Goal: Transaction & Acquisition: Purchase product/service

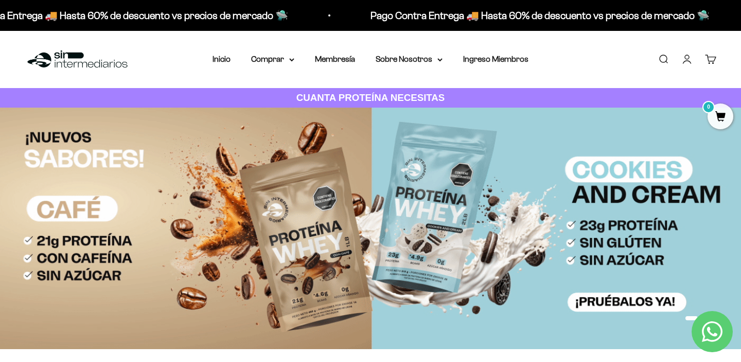
click at [709, 61] on link "Carrito 0" at bounding box center [710, 58] width 11 height 11
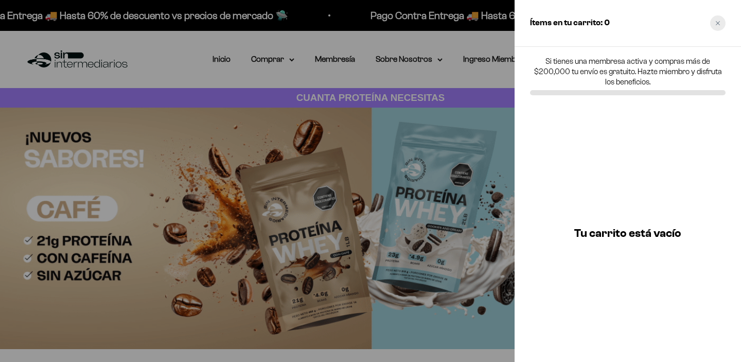
click at [712, 25] on div "Close cart" at bounding box center [717, 22] width 15 height 15
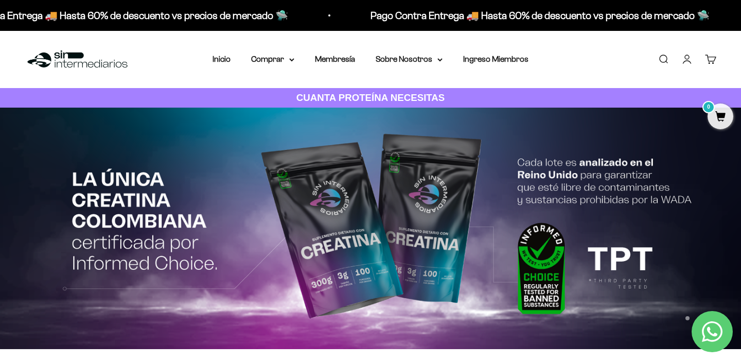
click at [686, 57] on link "Iniciar sesión" at bounding box center [686, 58] width 11 height 11
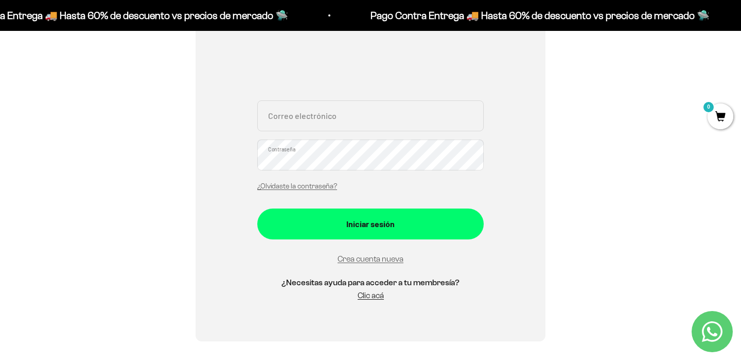
scroll to position [259, 0]
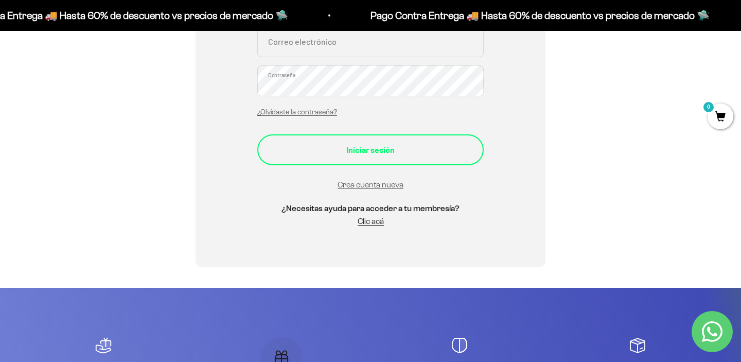
type input "[EMAIL_ADDRESS][DOMAIN_NAME]"
click at [391, 159] on button "Iniciar sesión" at bounding box center [370, 149] width 226 height 31
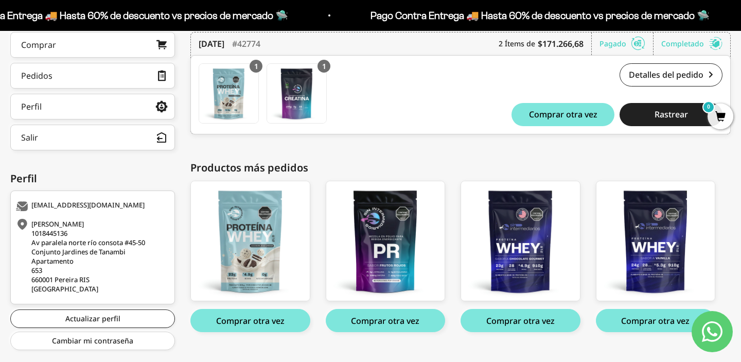
scroll to position [197, 0]
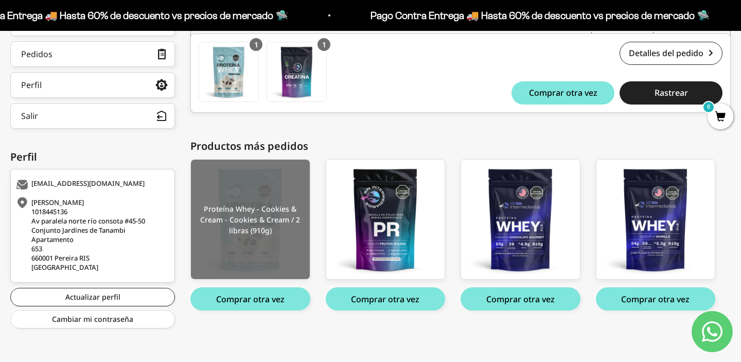
click at [264, 210] on img at bounding box center [250, 219] width 119 height 120
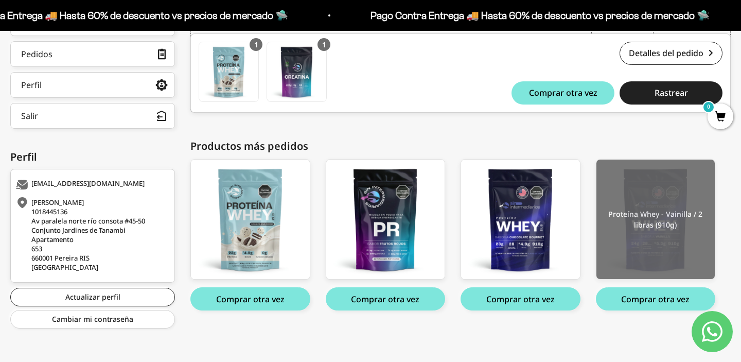
click at [680, 252] on img at bounding box center [655, 219] width 119 height 120
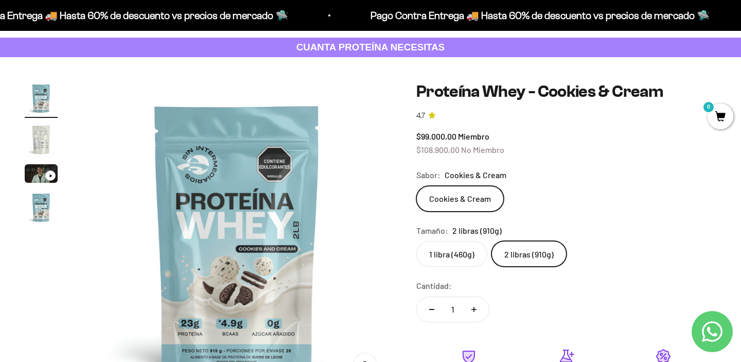
click at [43, 217] on img "Ir al artículo 4" at bounding box center [41, 207] width 33 height 33
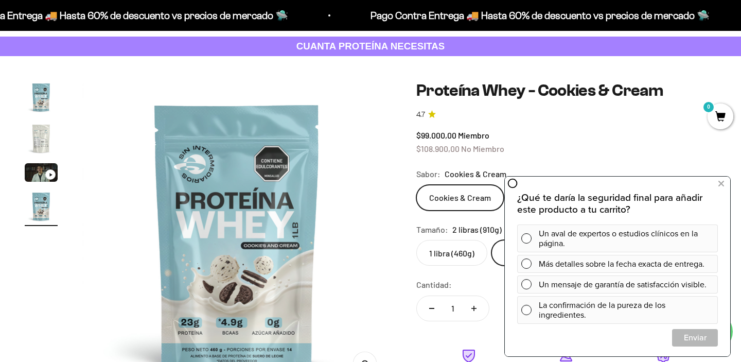
scroll to position [53, 0]
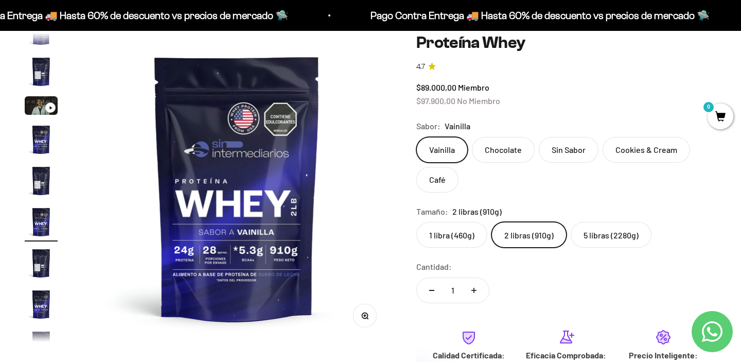
scroll to position [100, 0]
click at [599, 240] on label "5 libras (2280g)" at bounding box center [610, 234] width 81 height 26
click at [416, 221] on input "5 libras (2280g)" at bounding box center [416, 221] width 1 height 1
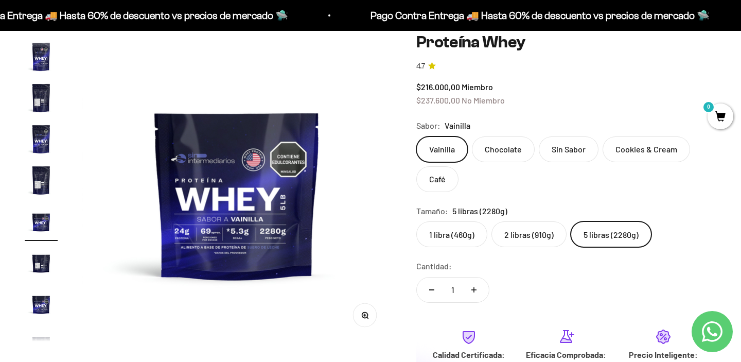
scroll to position [70, 0]
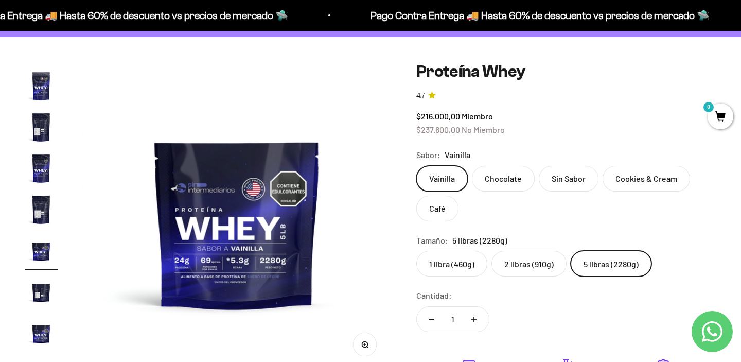
click at [519, 280] on safe-sticky "Proteína Whey 4.7 $216.000,00 Miembro $237.600,00 No Miembro Calidad de líder, …" at bounding box center [566, 276] width 300 height 429
click at [522, 268] on label "2 libras (910g)" at bounding box center [528, 263] width 75 height 26
click at [416, 250] on input "2 libras (910g)" at bounding box center [416, 250] width 1 height 1
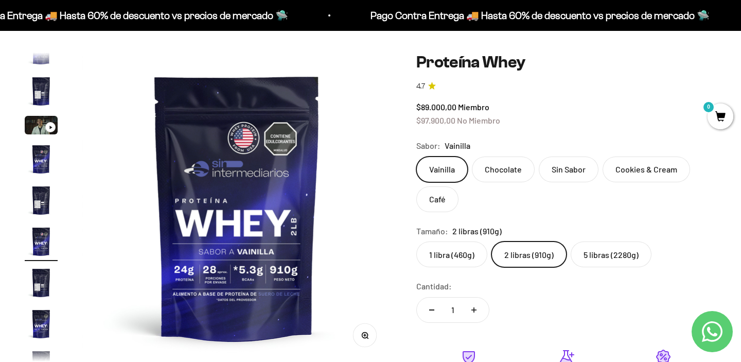
scroll to position [67, 0]
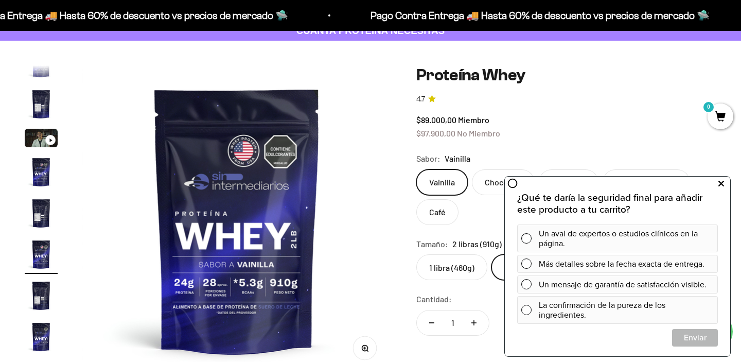
click at [723, 183] on icon at bounding box center [721, 183] width 6 height 13
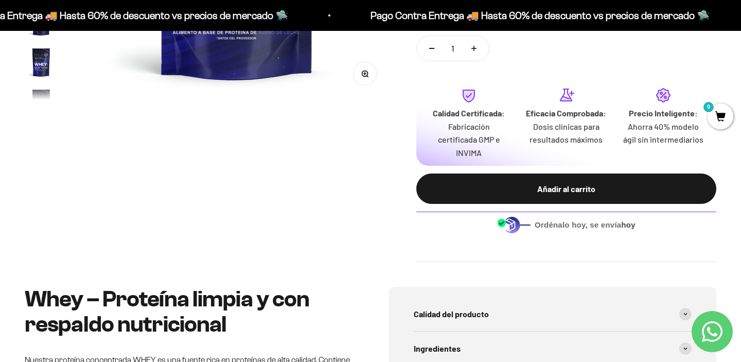
scroll to position [0, 0]
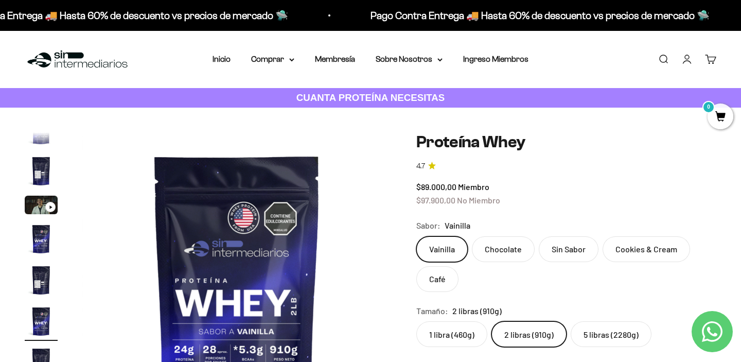
click at [42, 155] on img "Ir al artículo 2" at bounding box center [41, 170] width 33 height 33
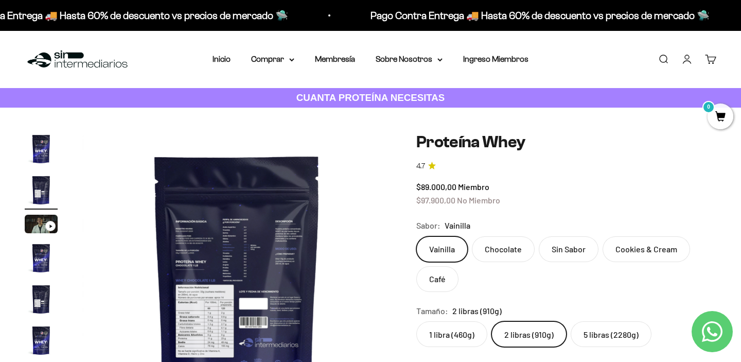
click at [41, 147] on img "Ir al artículo 1" at bounding box center [41, 148] width 33 height 33
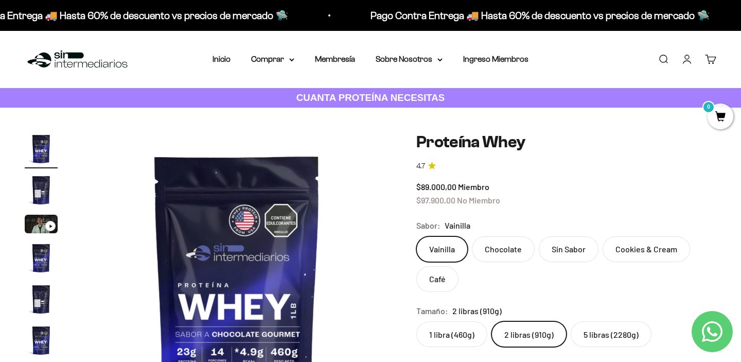
click at [37, 188] on img "Ir al artículo 2" at bounding box center [41, 189] width 33 height 33
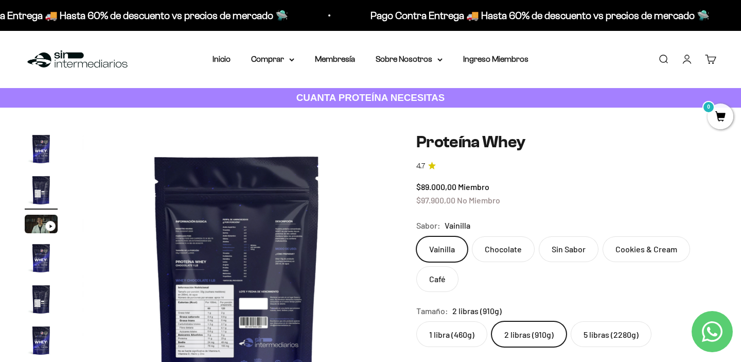
click at [36, 266] on img "Ir al artículo 4" at bounding box center [41, 257] width 33 height 33
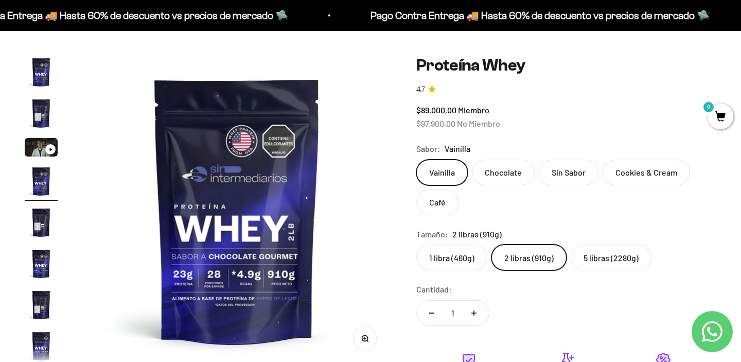
scroll to position [75, 0]
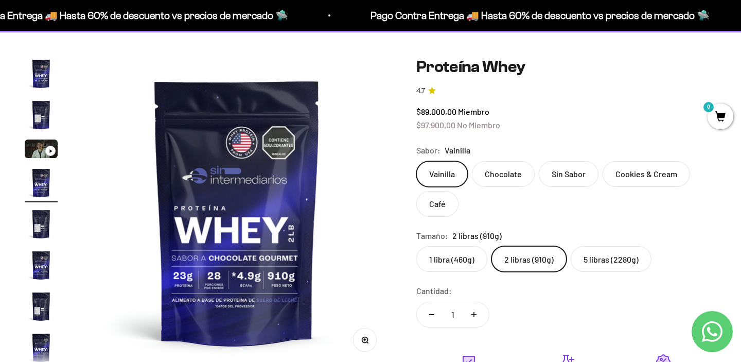
click at [581, 258] on label "5 libras (2280g)" at bounding box center [610, 259] width 81 height 26
click at [416, 246] on input "5 libras (2280g)" at bounding box center [416, 245] width 1 height 1
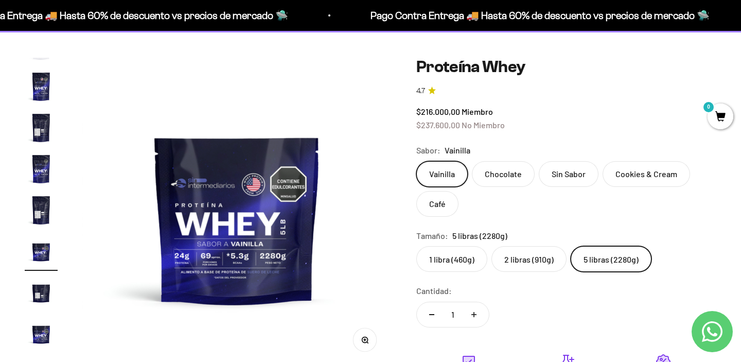
scroll to position [184, 0]
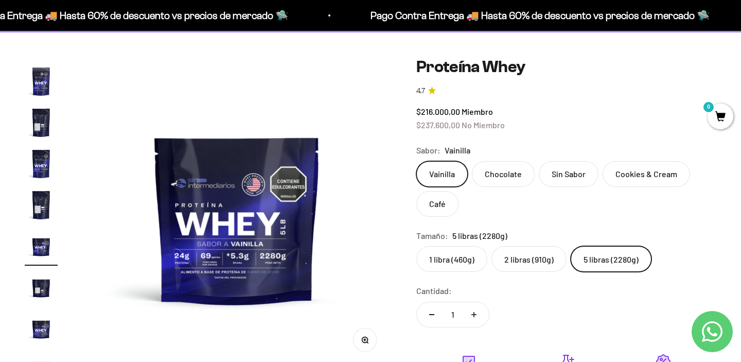
click at [519, 264] on label "2 libras (910g)" at bounding box center [528, 259] width 75 height 26
click at [416, 246] on input "2 libras (910g)" at bounding box center [416, 245] width 1 height 1
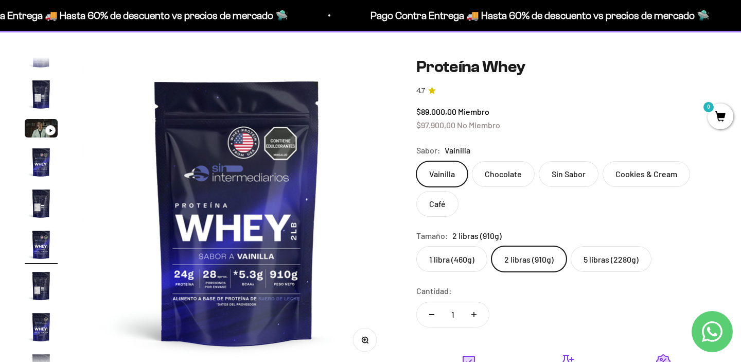
scroll to position [19, 0]
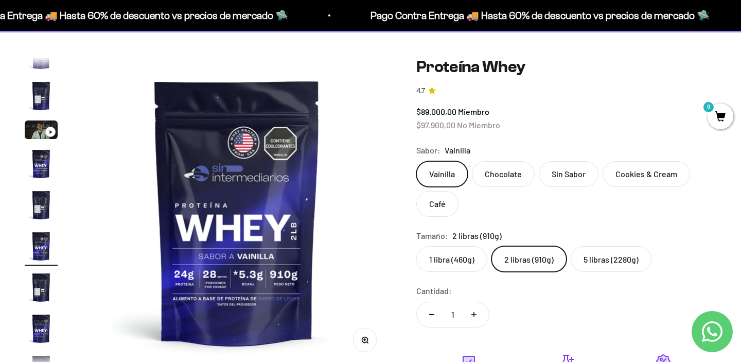
click at [601, 254] on label "5 libras (2280g)" at bounding box center [610, 259] width 81 height 26
click at [416, 246] on input "5 libras (2280g)" at bounding box center [416, 245] width 1 height 1
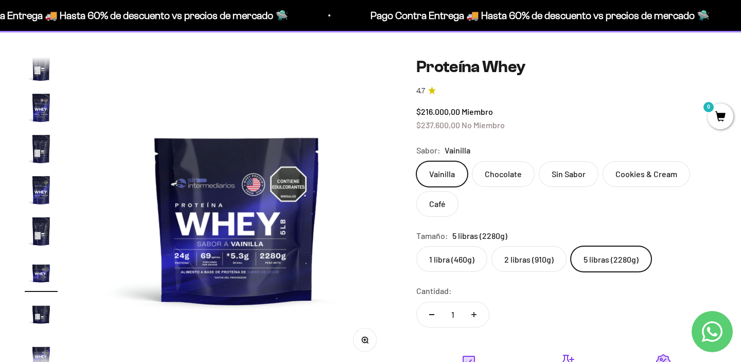
scroll to position [184, 0]
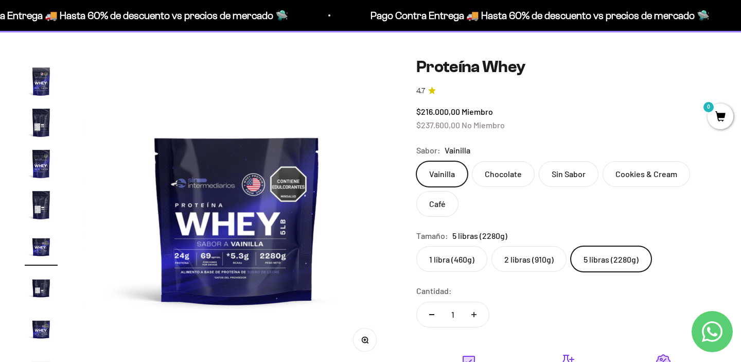
click at [547, 256] on label "2 libras (910g)" at bounding box center [528, 259] width 75 height 26
click at [416, 246] on input "2 libras (910g)" at bounding box center [416, 245] width 1 height 1
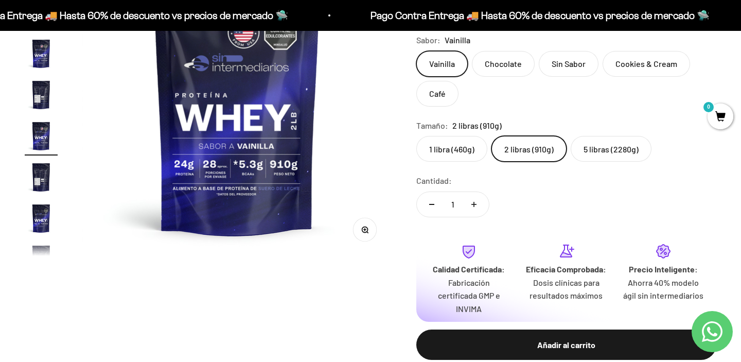
scroll to position [351, 0]
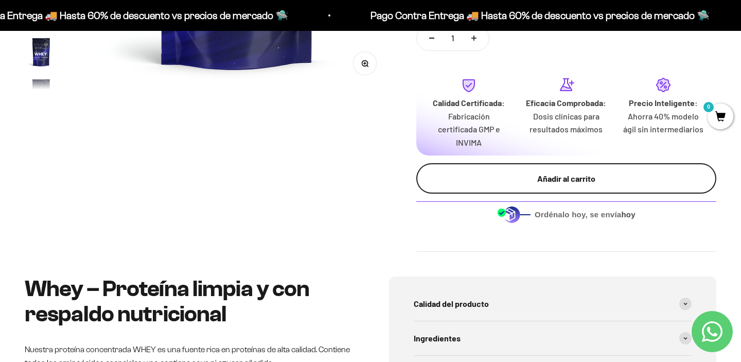
click at [560, 182] on div "Añadir al carrito" at bounding box center [566, 178] width 259 height 13
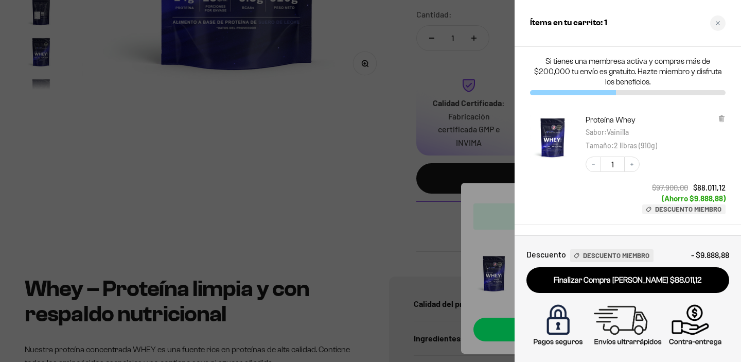
click at [549, 172] on div at bounding box center [552, 164] width 45 height 99
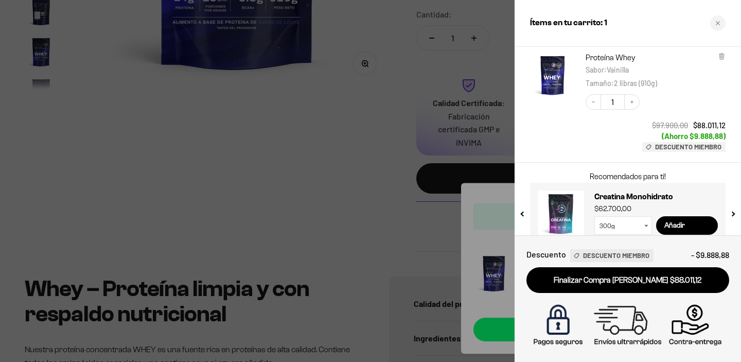
scroll to position [79, 0]
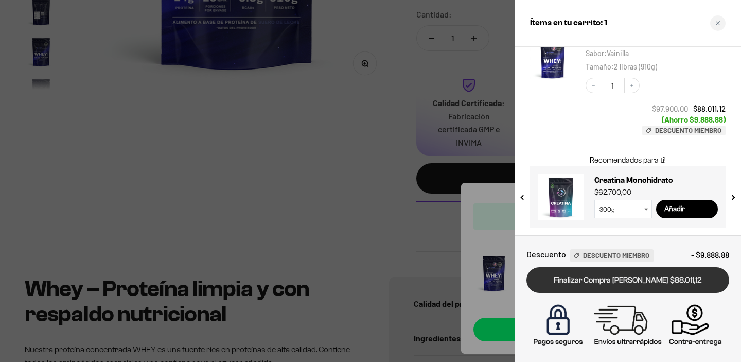
click at [627, 281] on link "Finalizar Compra [PERSON_NAME] $88.011,12" at bounding box center [627, 280] width 203 height 26
